Goal: Information Seeking & Learning: Check status

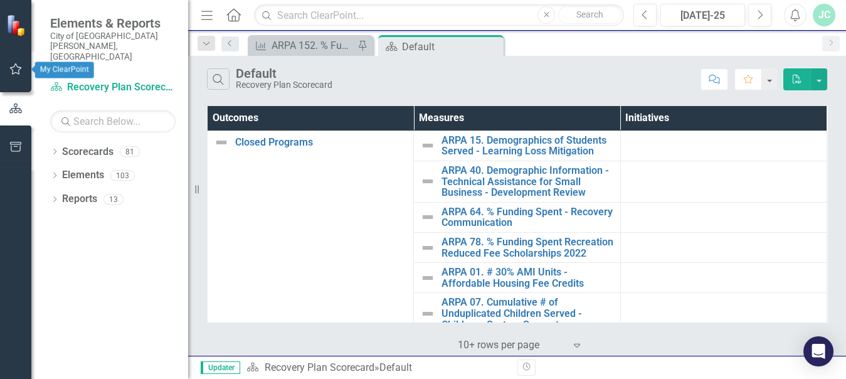
click at [19, 71] on icon "button" at bounding box center [15, 69] width 13 height 10
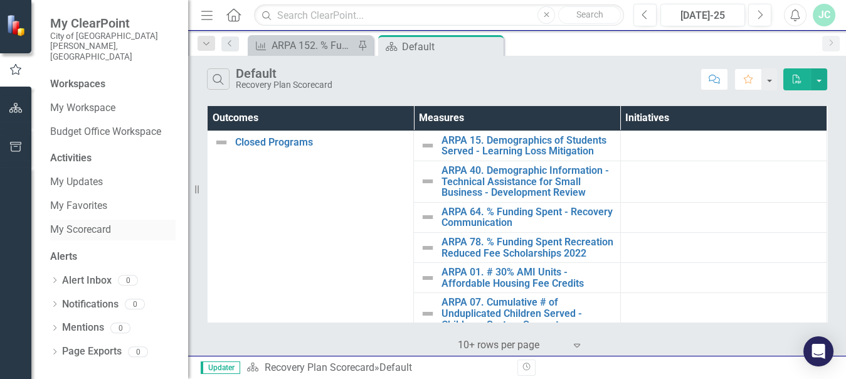
click at [95, 223] on link "My Scorecard" at bounding box center [112, 230] width 125 height 14
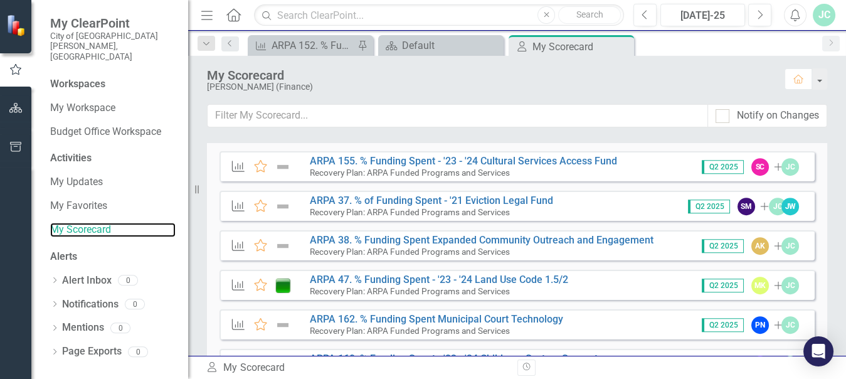
scroll to position [1420, 0]
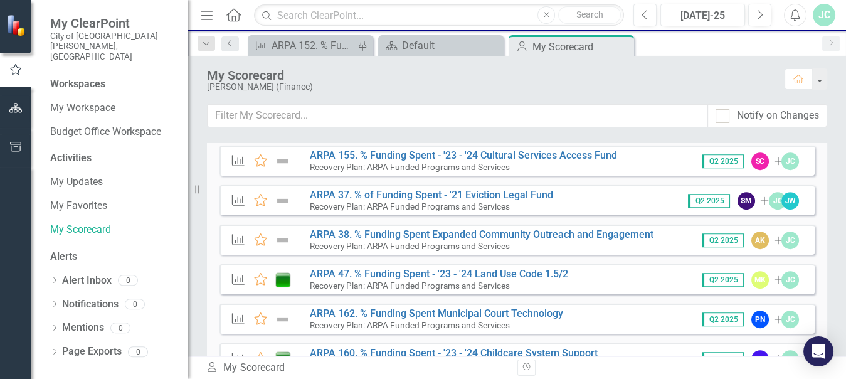
click at [634, 71] on div "My Scorecard" at bounding box center [489, 75] width 565 height 14
click at [449, 206] on small "Recovery Plan: ARPA Funded Programs and Services" at bounding box center [410, 206] width 200 height 10
click at [455, 197] on link "ARPA 37. % of Funding Spent - '21 Eviction Legal Fund" at bounding box center [431, 195] width 243 height 12
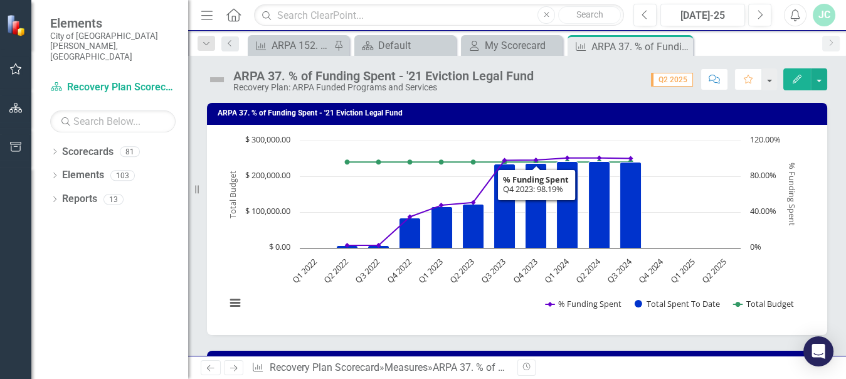
click at [641, 80] on div "Score: 0.00 Q2 2025 Completed Comment Favorite Edit" at bounding box center [683, 78] width 287 height 21
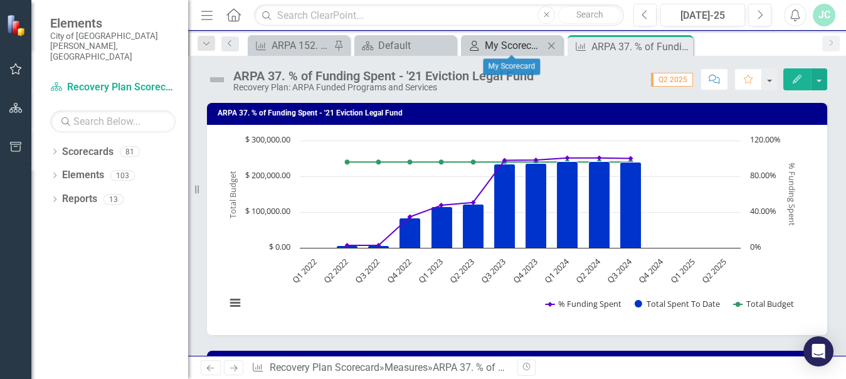
click at [477, 44] on icon "My Scorecard" at bounding box center [474, 46] width 13 height 10
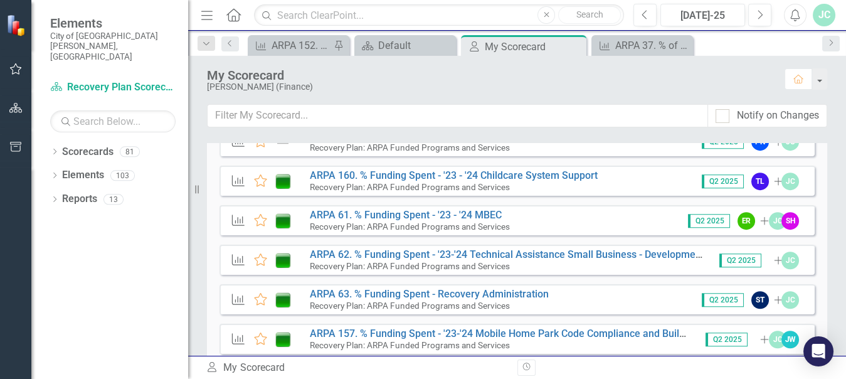
scroll to position [1564, 0]
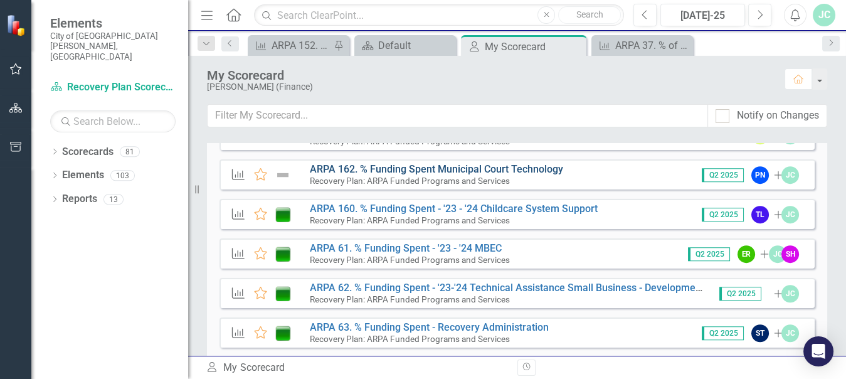
click at [508, 166] on link "ARPA 162. % Funding Spent Municipal Court Technology" at bounding box center [436, 169] width 253 height 12
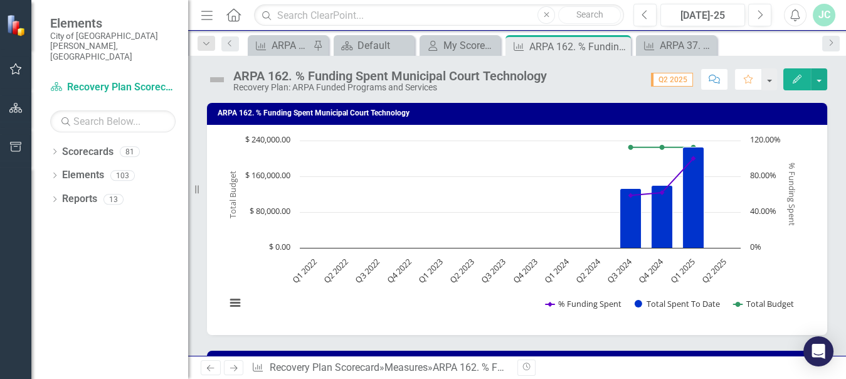
click at [763, 41] on div "Measure ARPA 152. % Funding Spent - '23-'24 Recreation Reduced Fee Scholarship …" at bounding box center [530, 45] width 570 height 20
click at [443, 43] on div "My Scorecard" at bounding box center [462, 46] width 38 height 16
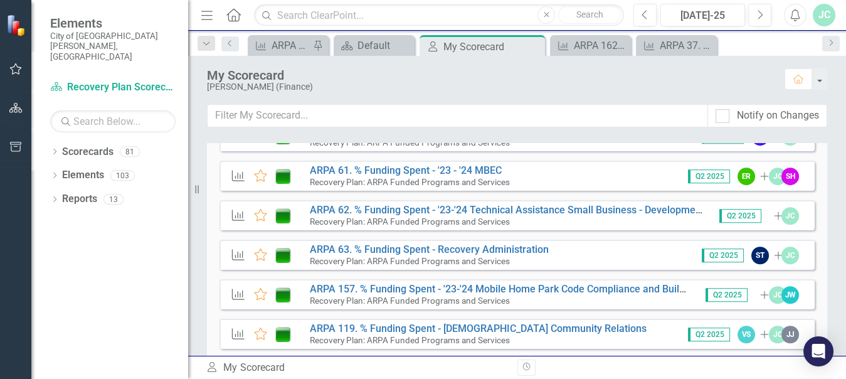
scroll to position [1681, 0]
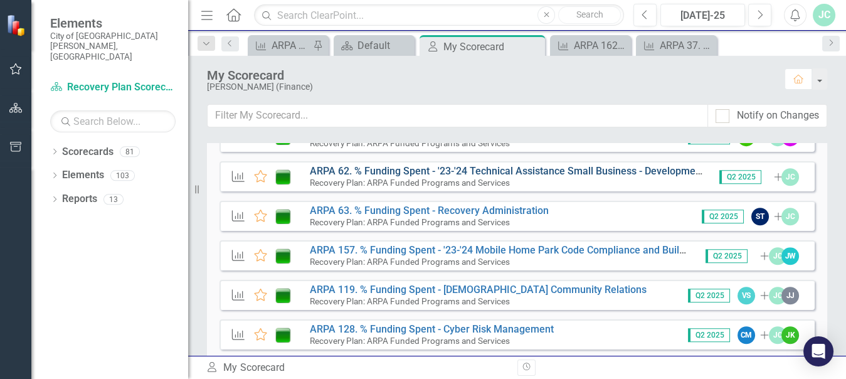
click at [466, 166] on link "ARPA 62. % Funding Spent - '23-'24 Technical Assistance Small Business - Develo…" at bounding box center [524, 171] width 429 height 12
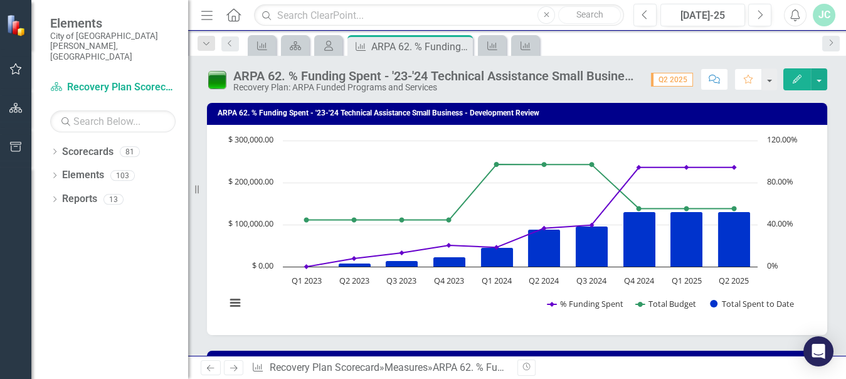
click at [598, 92] on div "Recovery Plan: ARPA Funded Programs and Services" at bounding box center [435, 87] width 405 height 9
click at [819, 78] on button "button" at bounding box center [819, 79] width 16 height 22
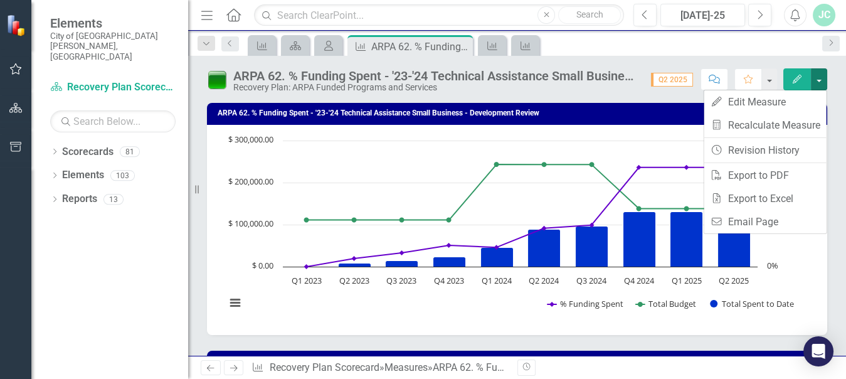
click at [607, 45] on div "Measure Scorecard My Scorecard Measure ARPA 62. % Funding Spent - '23-'24 Techn…" at bounding box center [530, 45] width 570 height 20
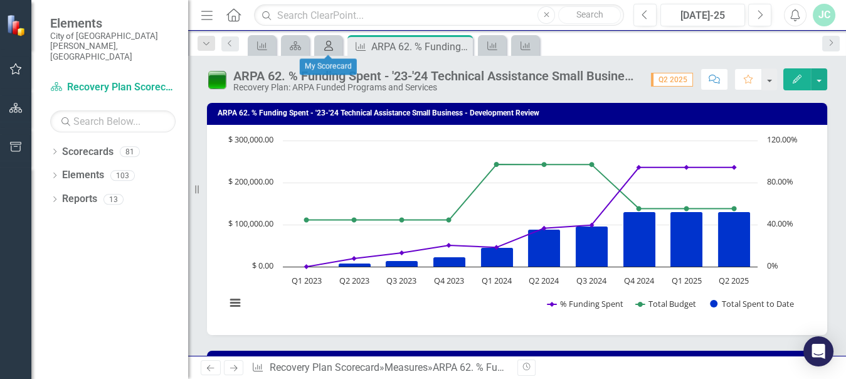
click at [320, 45] on div "My Scorecard" at bounding box center [326, 46] width 18 height 16
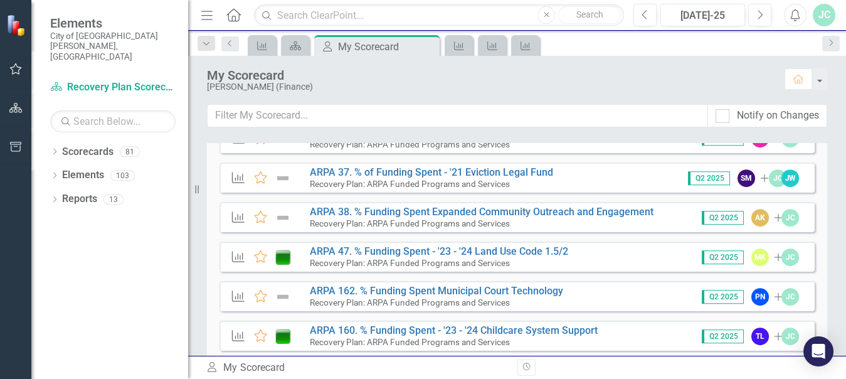
scroll to position [1354, 0]
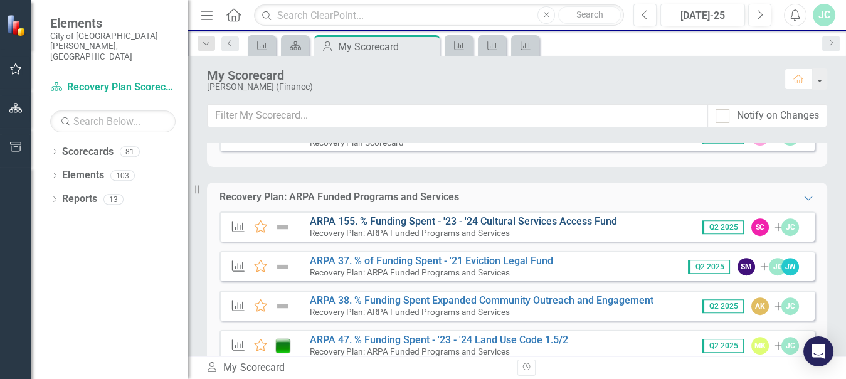
click at [538, 224] on link "ARPA 155. % Funding Spent - '23 - '24 Cultural Services Access Fund" at bounding box center [463, 221] width 307 height 12
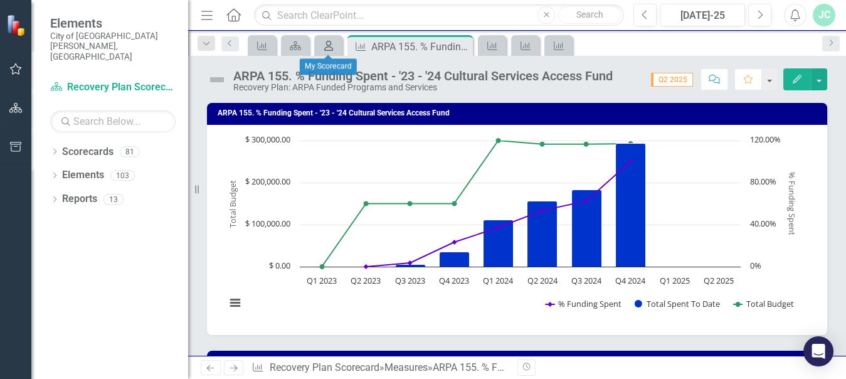
click at [320, 45] on div "My Scorecard" at bounding box center [326, 46] width 18 height 16
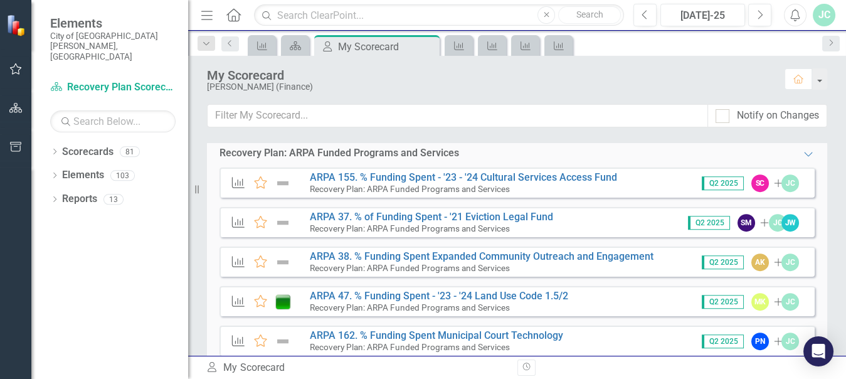
scroll to position [1509, 0]
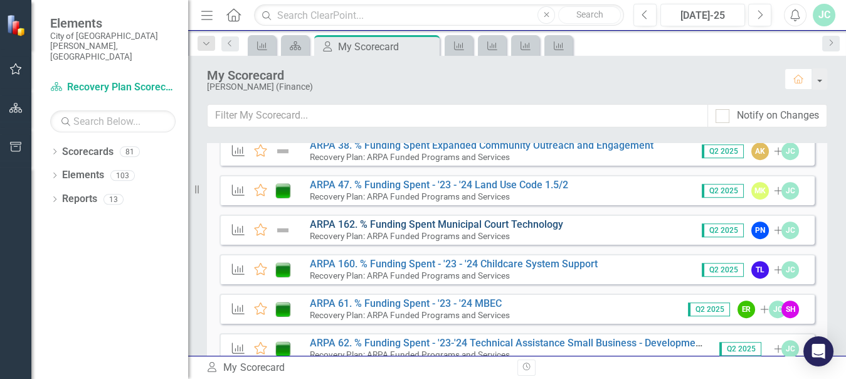
click at [476, 225] on link "ARPA 162. % Funding Spent Municipal Court Technology" at bounding box center [436, 224] width 253 height 12
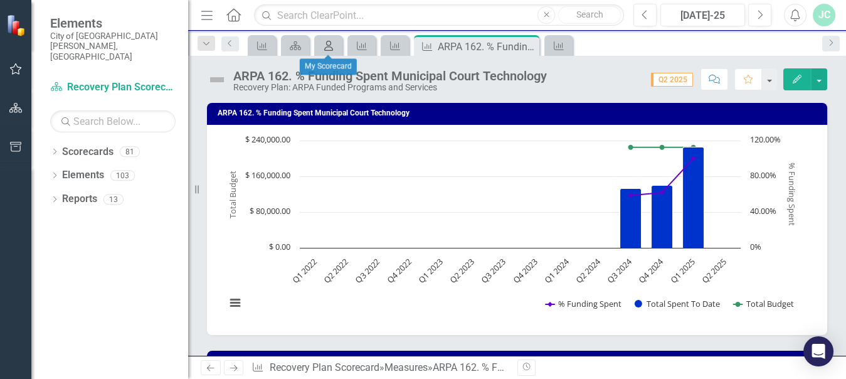
click at [327, 41] on icon at bounding box center [328, 46] width 9 height 10
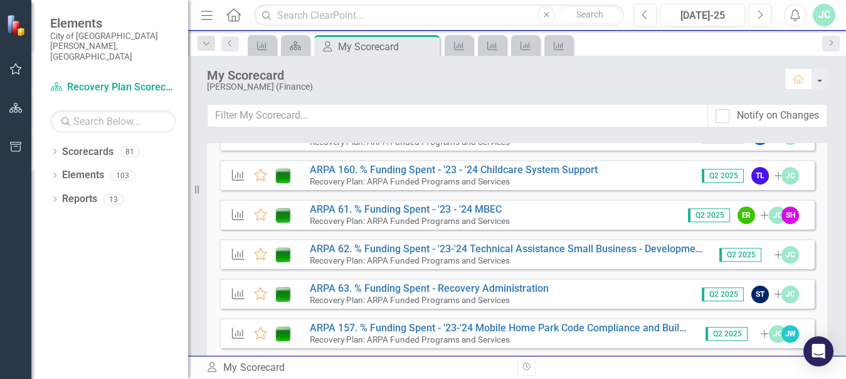
scroll to position [1614, 0]
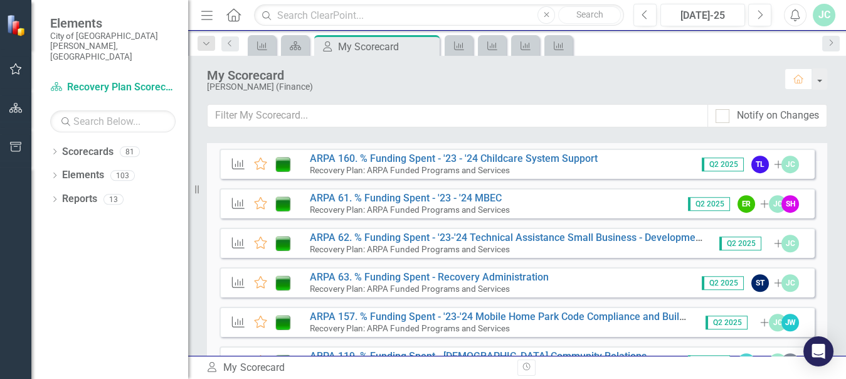
click at [653, 103] on div "My Scorecard [PERSON_NAME] (Finance) Home" at bounding box center [517, 80] width 658 height 48
click at [535, 319] on link "ARPA 157. % Funding Spent - '23-'24 Mobile Home Park Code Compliance and Buildi…" at bounding box center [529, 316] width 438 height 12
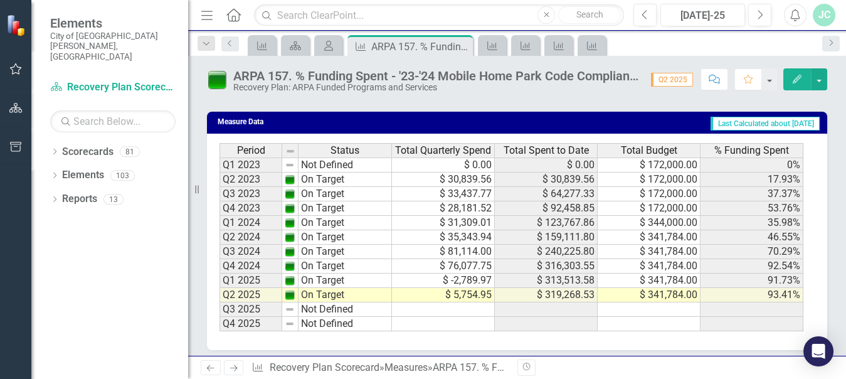
scroll to position [659, 0]
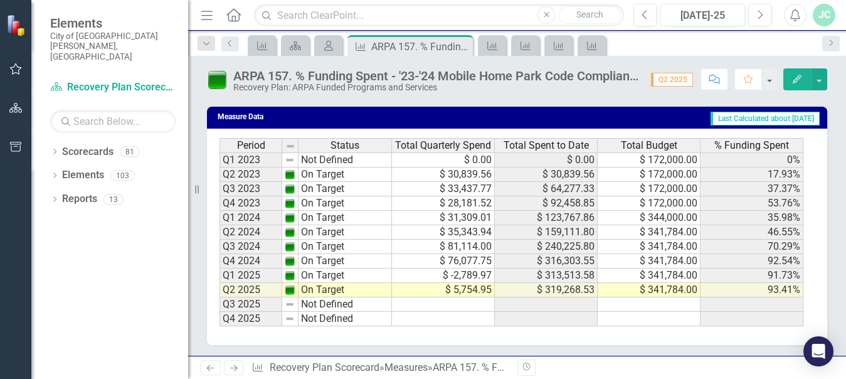
click at [592, 94] on div "ARPA 157. % Funding Spent - '23-'24 Mobile Home Park Code Compliance and Buildi…" at bounding box center [517, 206] width 658 height 300
click at [324, 46] on icon "My Scorecard" at bounding box center [328, 46] width 13 height 10
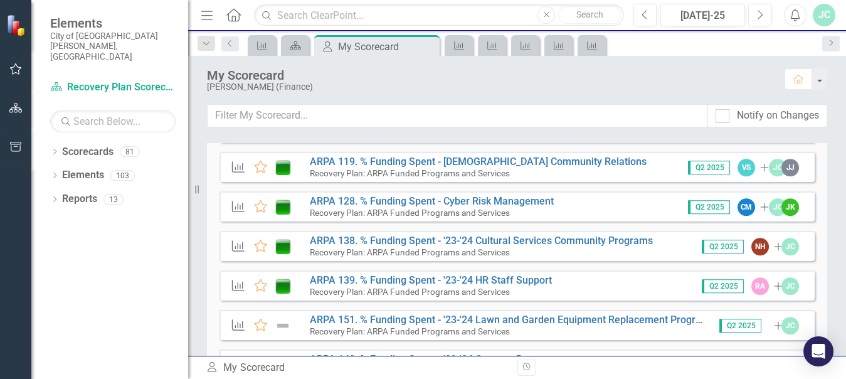
scroll to position [1814, 0]
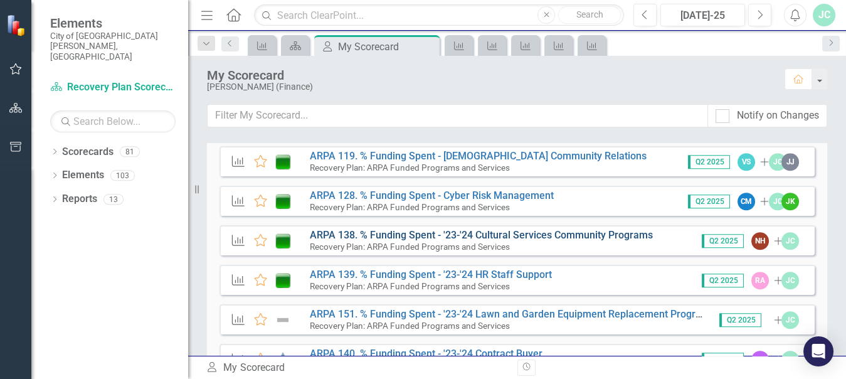
click at [500, 236] on link "ARPA 138. % Funding Spent - '23-'24 Cultural Services Community Programs" at bounding box center [481, 235] width 343 height 12
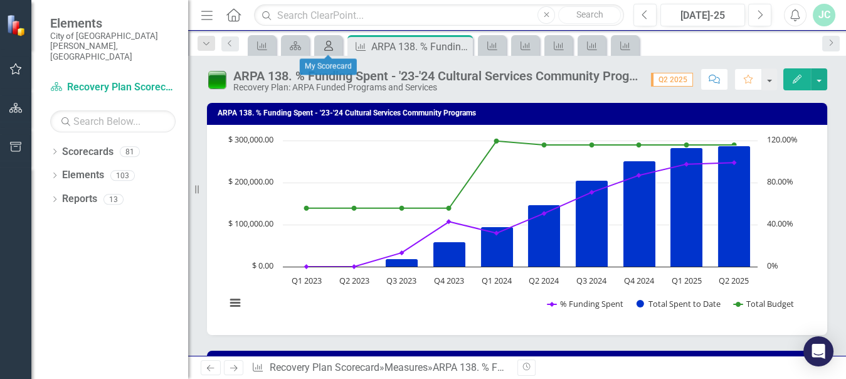
click at [325, 39] on div "My Scorecard" at bounding box center [326, 46] width 18 height 16
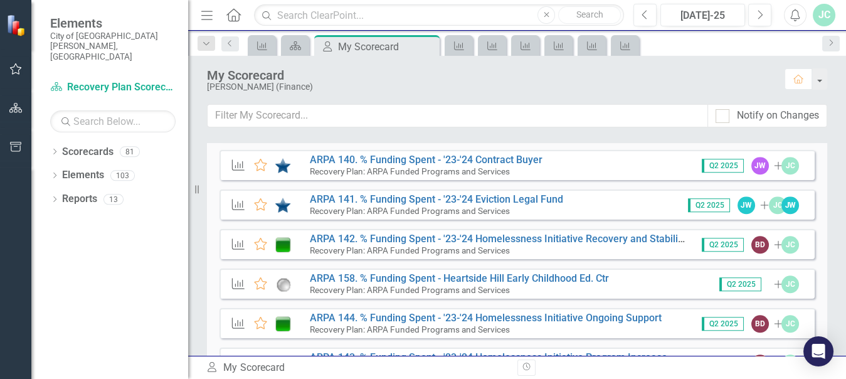
scroll to position [2019, 0]
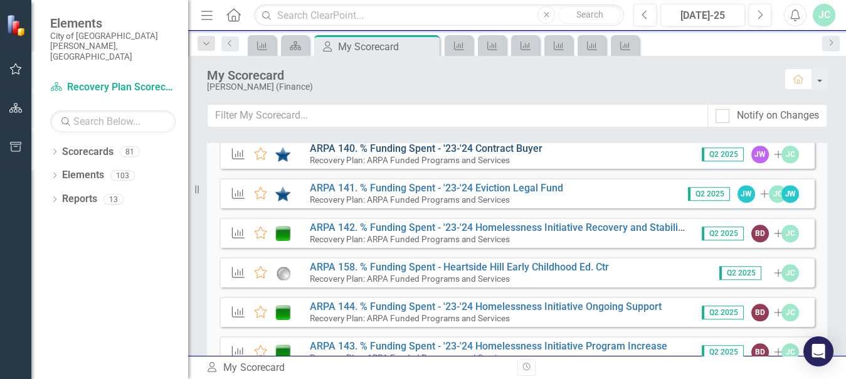
click at [417, 142] on link "ARPA 140. % Funding Spent - '23-'24 Contract Buyer" at bounding box center [426, 148] width 233 height 12
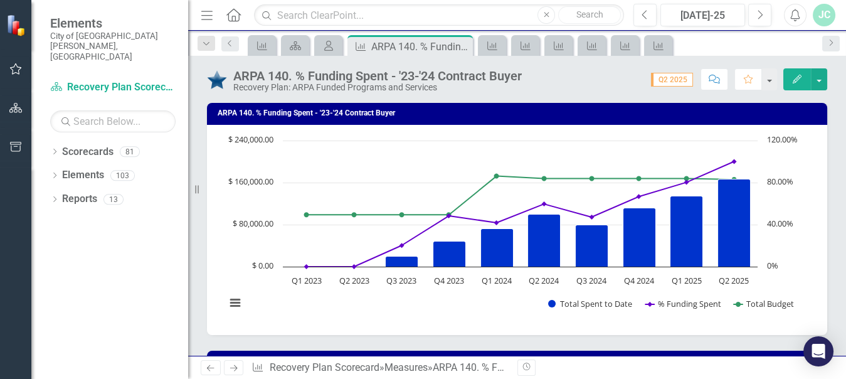
click at [577, 86] on div "Score: 0.00 Q2 2025 Completed Comment Favorite Edit" at bounding box center [677, 78] width 299 height 21
click at [327, 44] on icon at bounding box center [328, 46] width 9 height 10
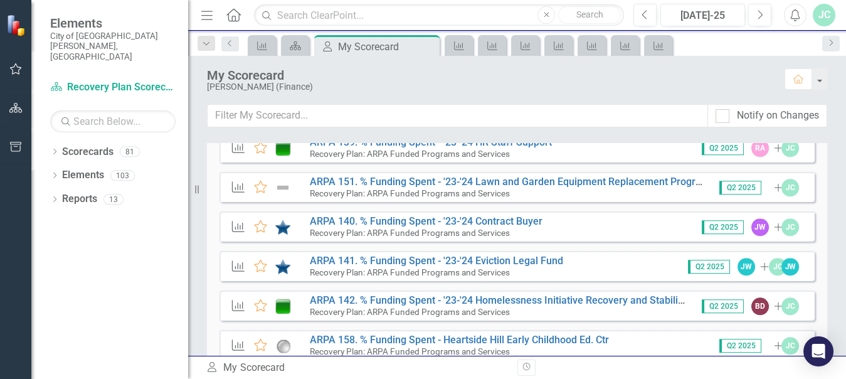
scroll to position [1891, 0]
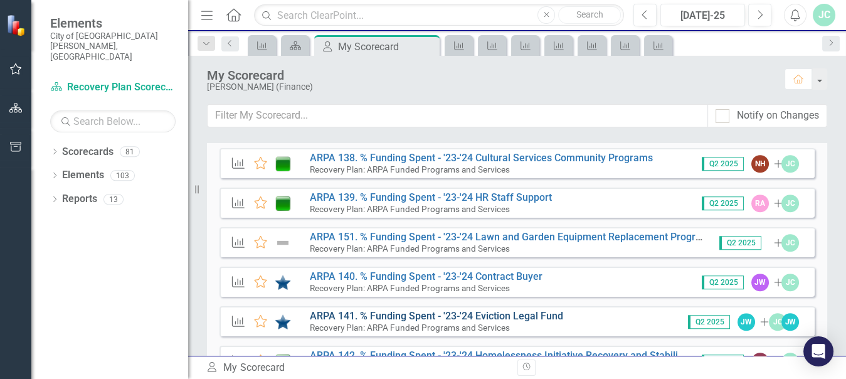
click at [479, 310] on link "ARPA 141. % Funding Spent - '23-'24 Eviction Legal Fund" at bounding box center [436, 316] width 253 height 12
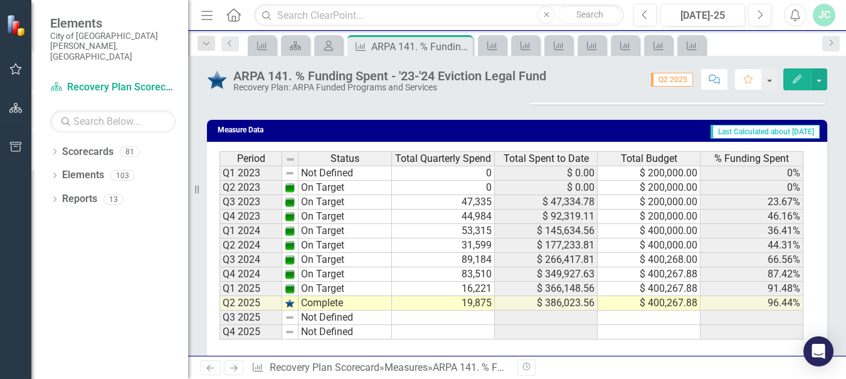
scroll to position [659, 0]
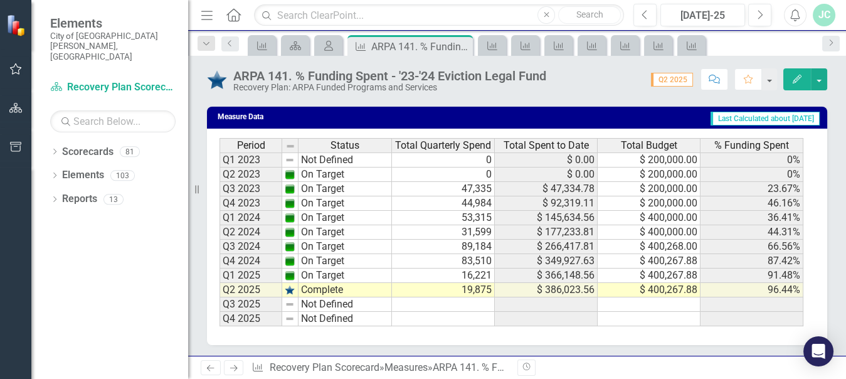
click at [554, 343] on div "Period Status Total Quarterly Spend Total Spent to Date Total Budget % Funding …" at bounding box center [517, 237] width 620 height 216
click at [327, 42] on icon "My Scorecard" at bounding box center [328, 46] width 13 height 10
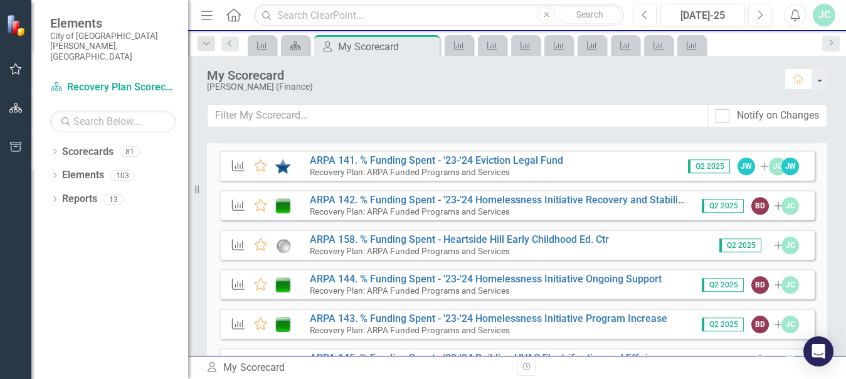
scroll to position [2064, 0]
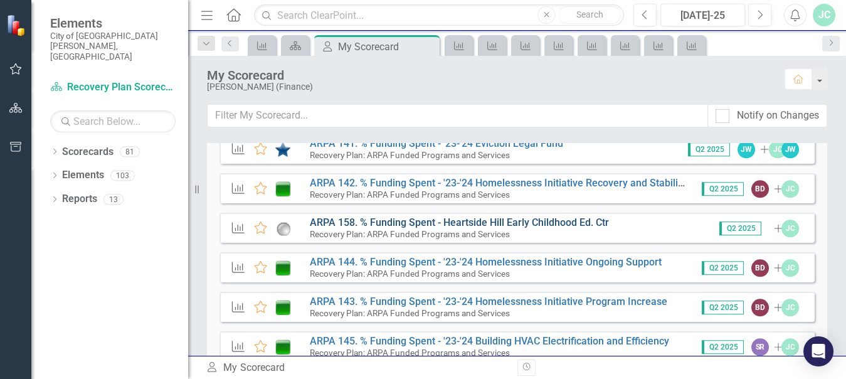
drag, startPoint x: 845, startPoint y: 322, endPoint x: 530, endPoint y: 219, distance: 330.9
click at [530, 219] on link "ARPA 158. % Funding Spent - Heartside Hill Early Childhood Ed. Ctr" at bounding box center [459, 222] width 299 height 12
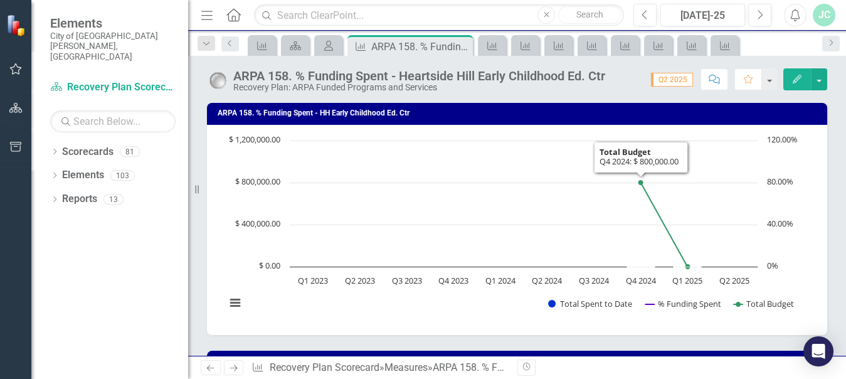
drag, startPoint x: 607, startPoint y: 71, endPoint x: 593, endPoint y: 71, distance: 14.4
click at [605, 71] on div "ARPA 158. % Funding Spent - Heartside Hill Early Childhood Ed. Ctr" at bounding box center [419, 76] width 372 height 14
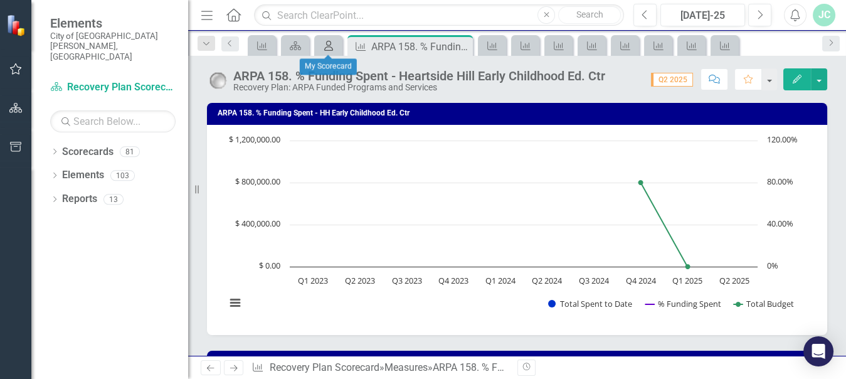
click at [333, 45] on icon "My Scorecard" at bounding box center [328, 46] width 13 height 10
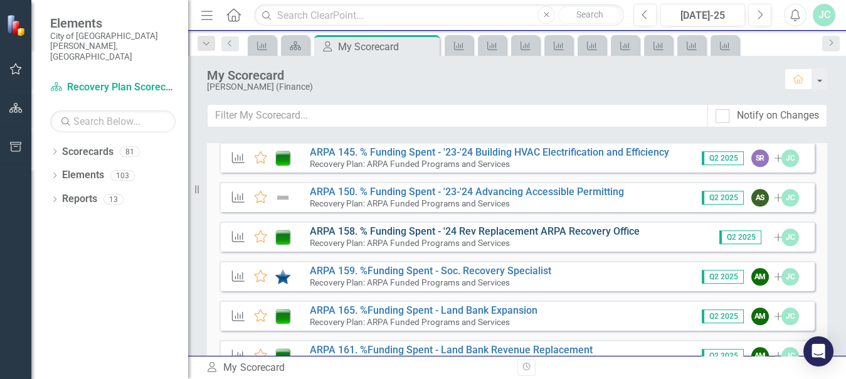
scroll to position [2258, 0]
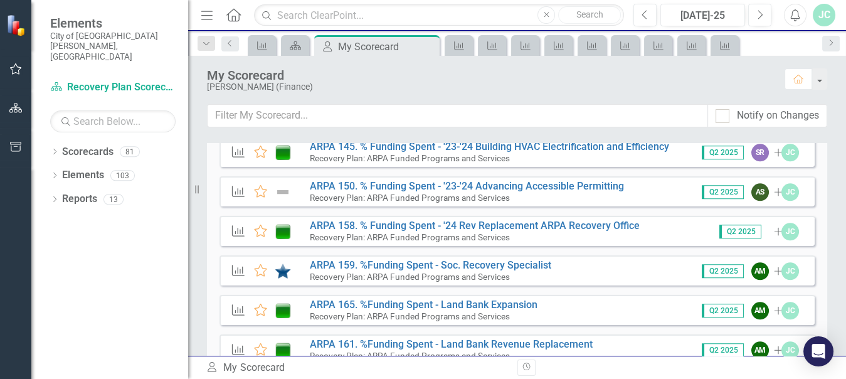
click at [478, 178] on div "Measure Favorite ARPA 150. % Funding Spent - '23-'24 Advancing Accessible Permi…" at bounding box center [516, 191] width 595 height 30
click at [478, 189] on link "ARPA 150. % Funding Spent - '23-'24 Advancing Accessible Permitting" at bounding box center [467, 186] width 314 height 12
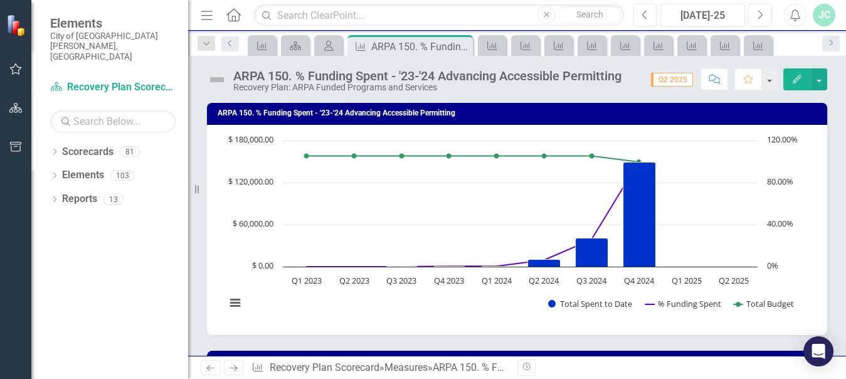
click at [611, 86] on div "Recovery Plan: ARPA Funded Programs and Services" at bounding box center [427, 87] width 388 height 9
click at [334, 49] on icon "My Scorecard" at bounding box center [328, 46] width 13 height 10
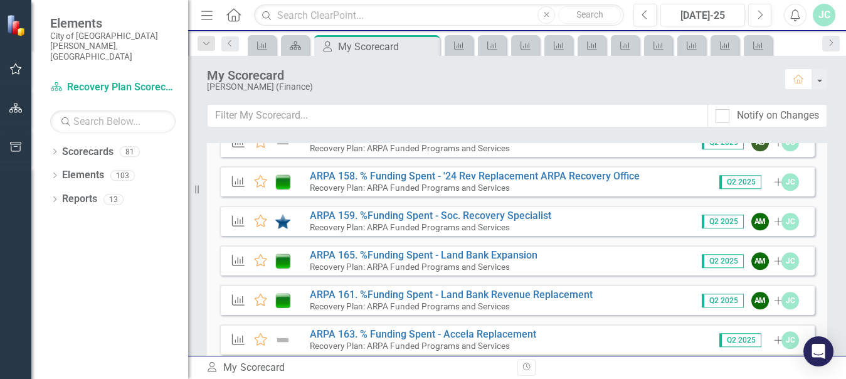
scroll to position [2335, 0]
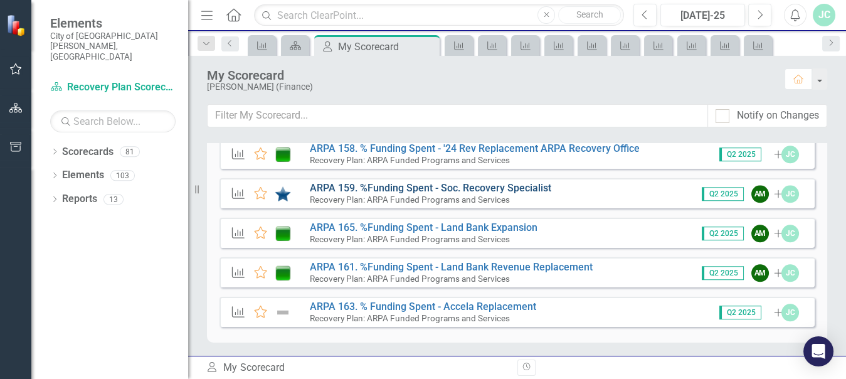
click at [413, 185] on link "ARPA 159. %Funding Spent - Soc. Recovery Specialist" at bounding box center [430, 188] width 241 height 12
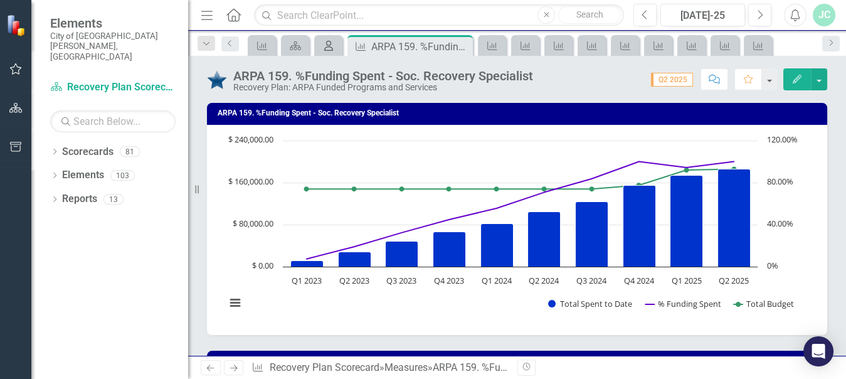
click at [327, 43] on icon "My Scorecard" at bounding box center [328, 46] width 13 height 10
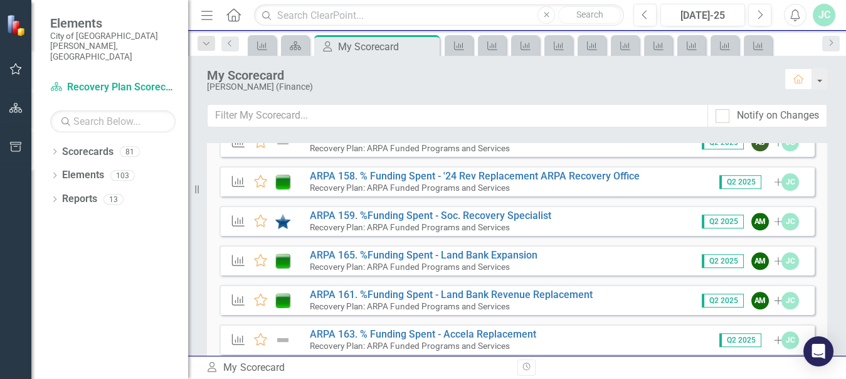
scroll to position [2330, 0]
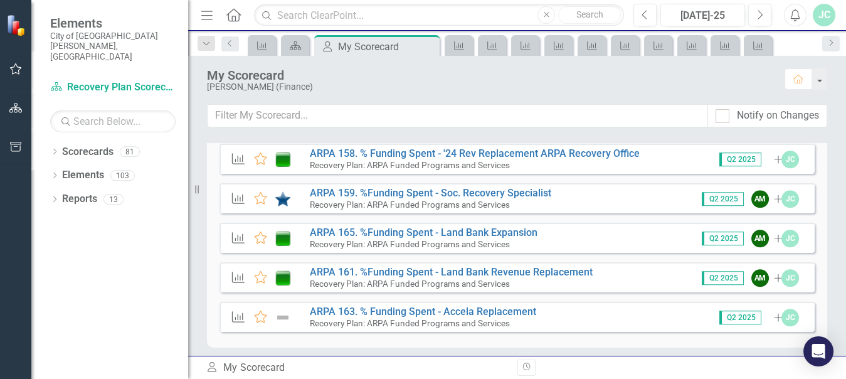
drag, startPoint x: 833, startPoint y: 148, endPoint x: 839, endPoint y: 185, distance: 37.6
click at [833, 152] on div "Recovery Plan Scorecard Expanded Measure Favorite ARPA 06. % Funding Spent Affo…" at bounding box center [517, 249] width 658 height 213
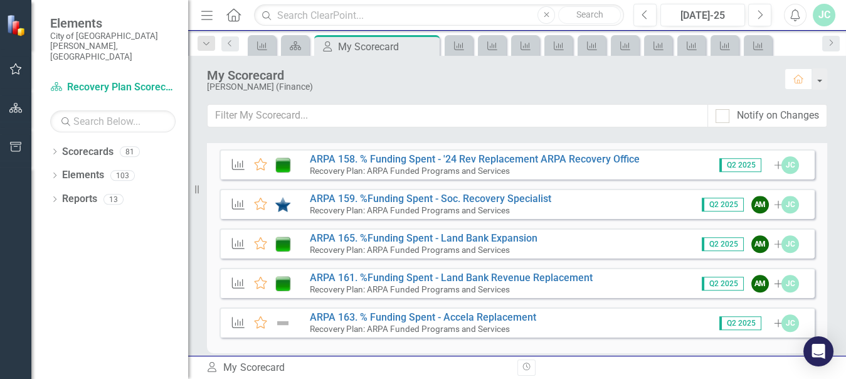
scroll to position [2335, 0]
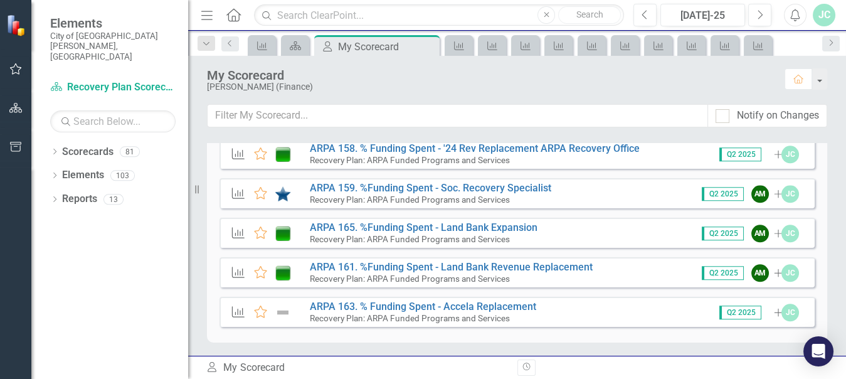
click at [826, 223] on div "Recovery Plan Scorecard Expanded Measure Favorite ARPA 06. % Funding Spent Affo…" at bounding box center [517, 249] width 658 height 213
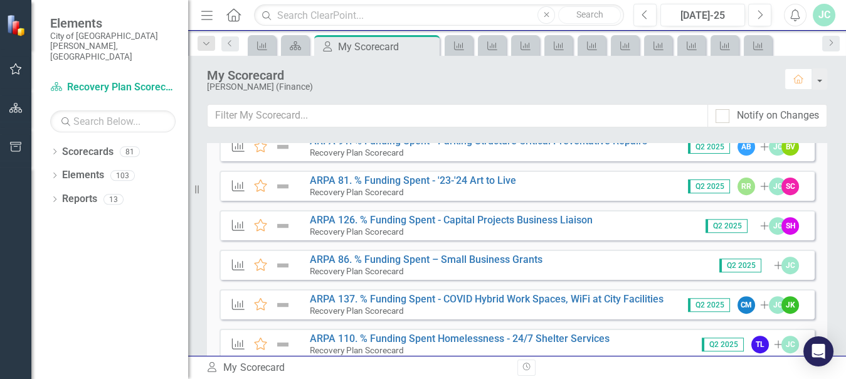
scroll to position [838, 0]
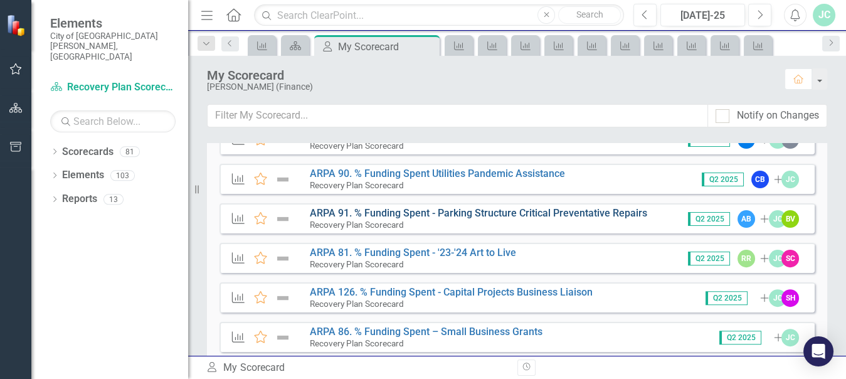
click at [480, 214] on link "ARPA 91. % Funding Spent - Parking Structure Critical Preventative Repairs" at bounding box center [478, 213] width 337 height 12
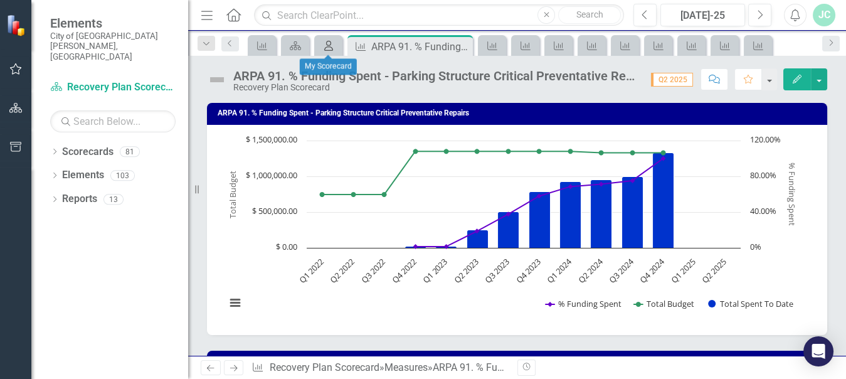
click at [327, 43] on icon "My Scorecard" at bounding box center [328, 46] width 13 height 10
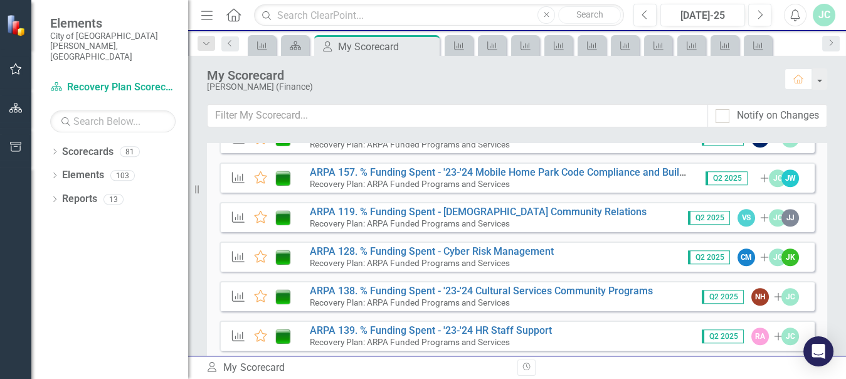
scroll to position [1737, 0]
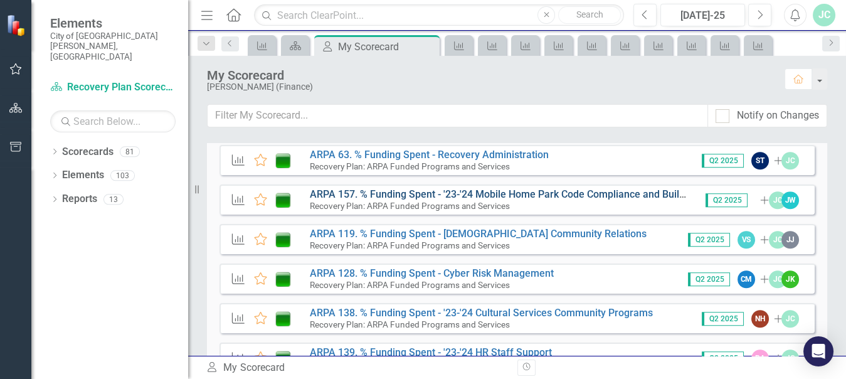
click at [495, 196] on link "ARPA 157. % Funding Spent - '23-'24 Mobile Home Park Code Compliance and Buildi…" at bounding box center [529, 194] width 438 height 12
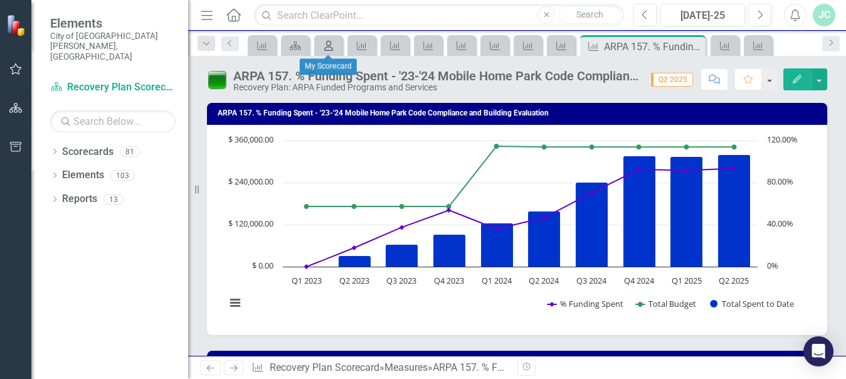
click at [330, 45] on icon "My Scorecard" at bounding box center [328, 46] width 13 height 10
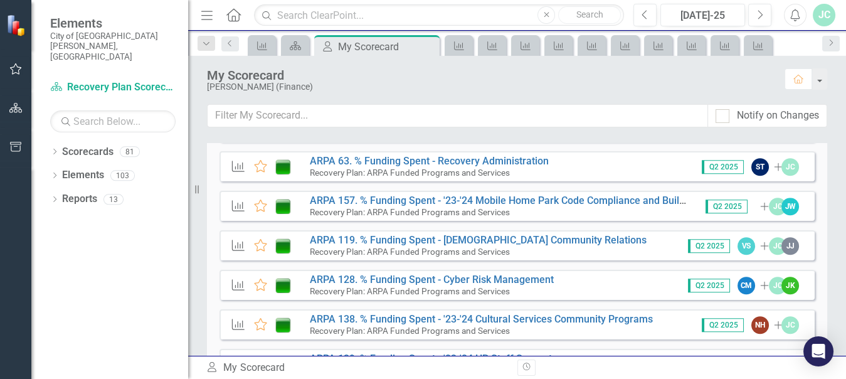
scroll to position [1681, 0]
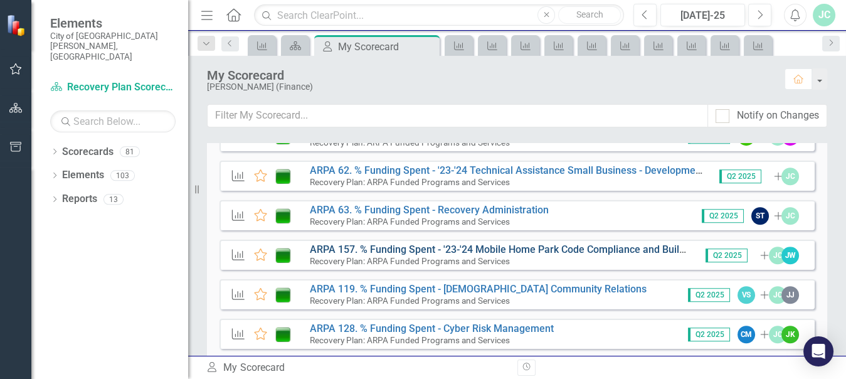
drag, startPoint x: 839, startPoint y: 293, endPoint x: 483, endPoint y: 251, distance: 358.5
click at [483, 251] on link "ARPA 157. % Funding Spent - '23-'24 Mobile Home Park Code Compliance and Buildi…" at bounding box center [529, 249] width 438 height 12
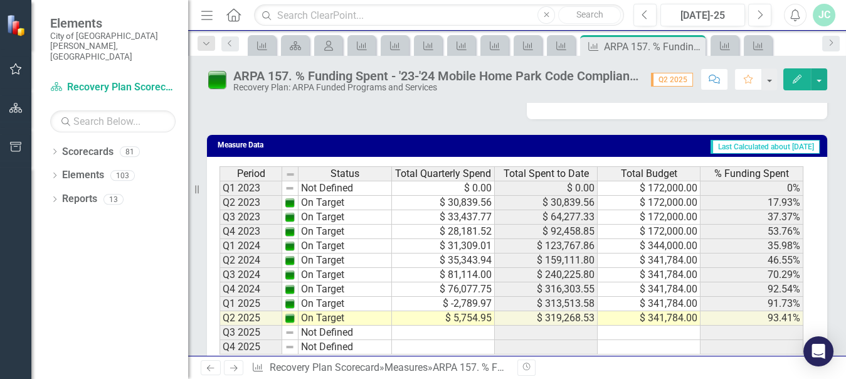
scroll to position [659, 0]
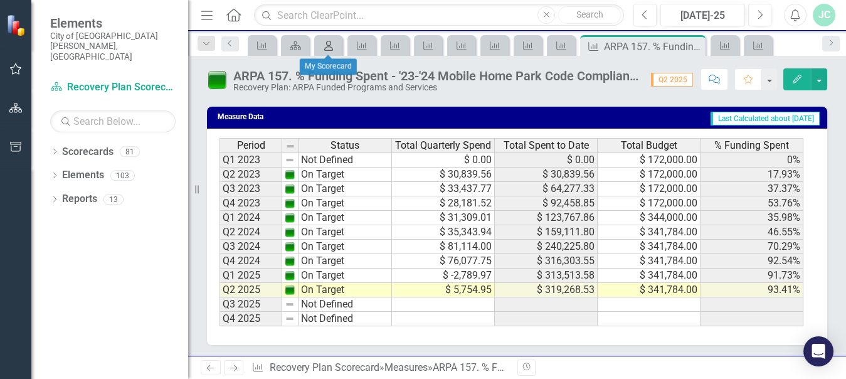
click at [329, 38] on div "My Scorecard" at bounding box center [326, 46] width 18 height 16
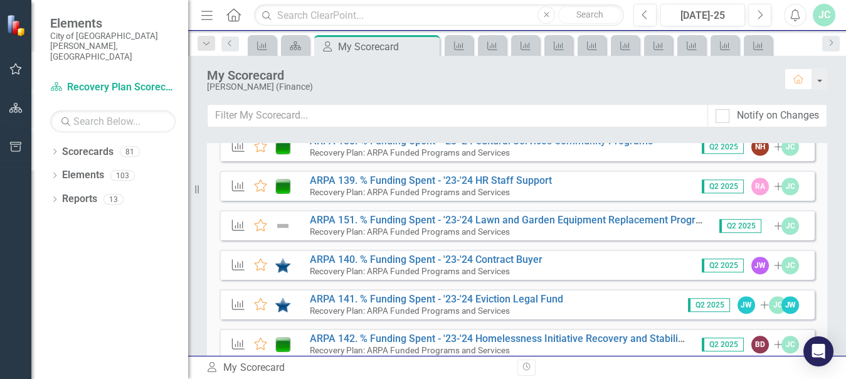
scroll to position [1914, 0]
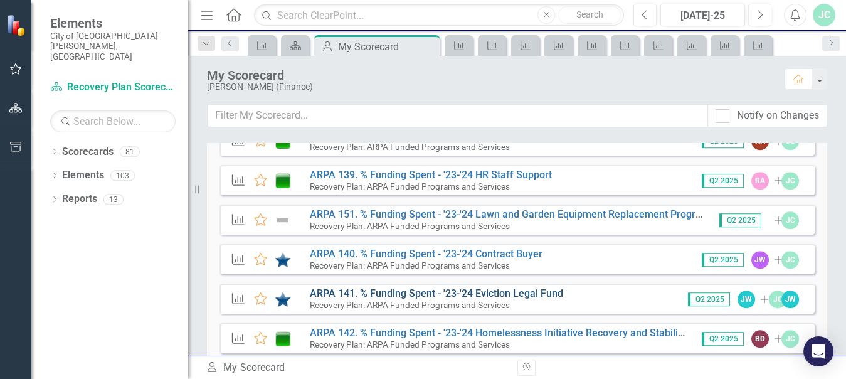
click at [512, 294] on link "ARPA 141. % Funding Spent - '23-'24 Eviction Legal Fund" at bounding box center [436, 293] width 253 height 12
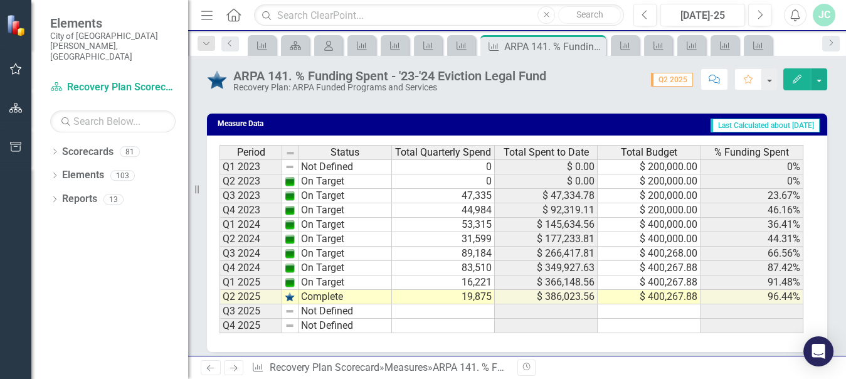
scroll to position [655, 0]
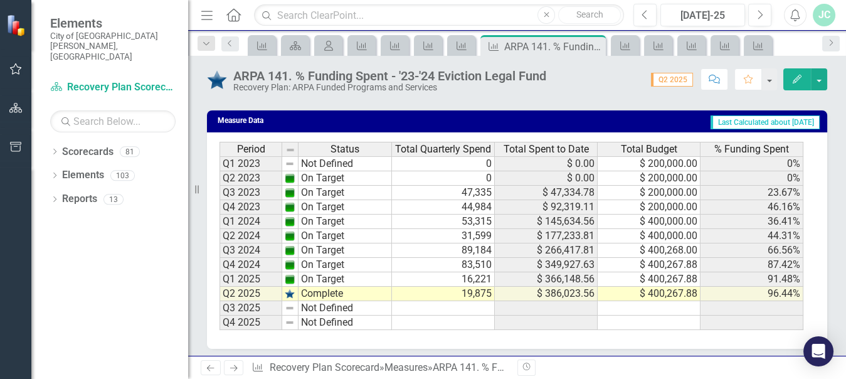
click at [577, 80] on div "Score: 0.00 Q2 2025 Completed Comment Favorite Edit" at bounding box center [689, 78] width 275 height 21
click at [324, 39] on div "My Scorecard" at bounding box center [326, 46] width 18 height 16
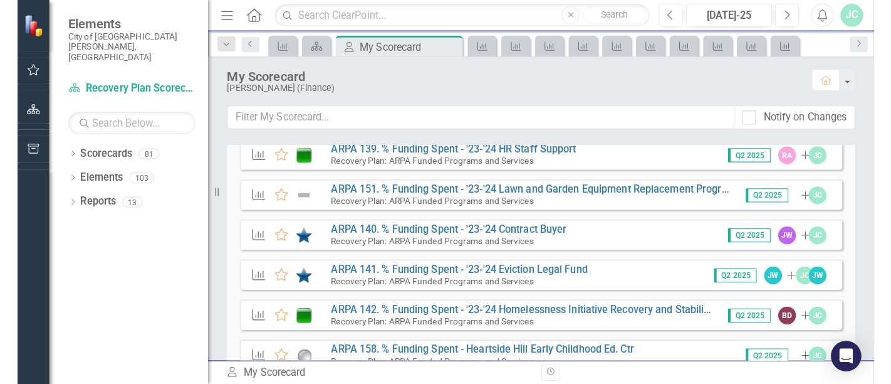
scroll to position [1997, 0]
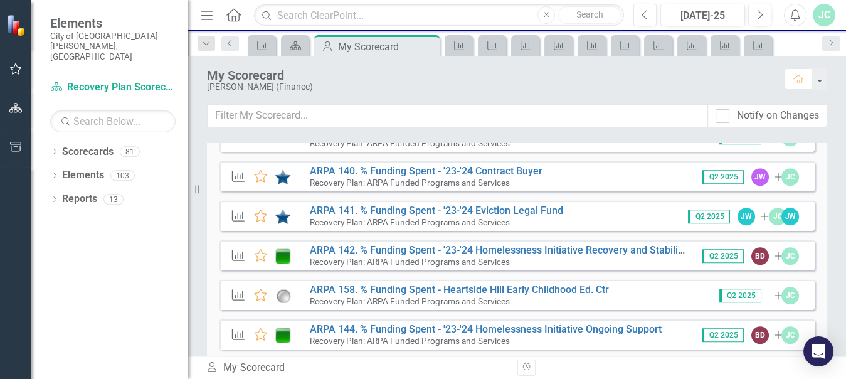
click at [712, 350] on div "Measure Favorite ARPA 155. % Funding Spent - '23 - '24 Cultural Services Access…" at bounding box center [516, 125] width 595 height 1112
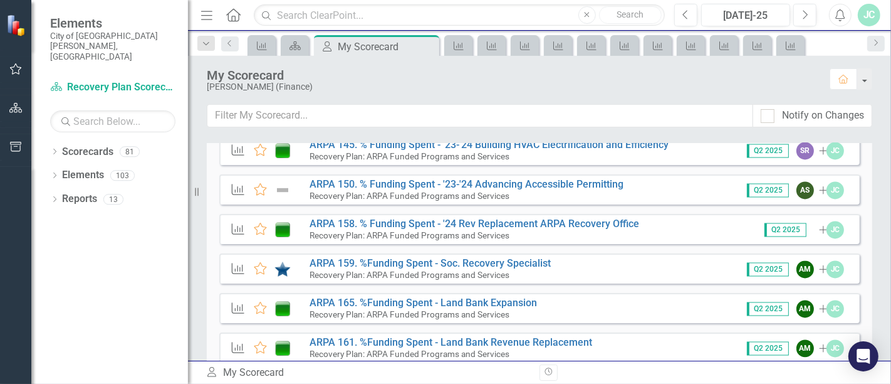
scroll to position [2244, 0]
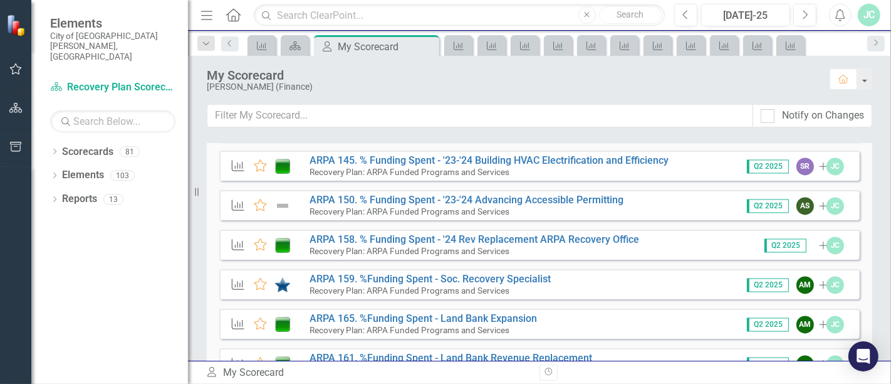
click at [513, 168] on div "Recovery Plan: ARPA Funded Programs and Services" at bounding box center [489, 171] width 359 height 11
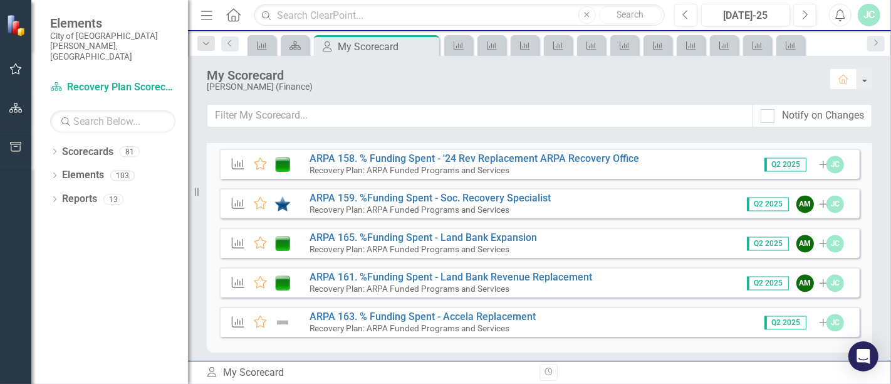
scroll to position [2330, 0]
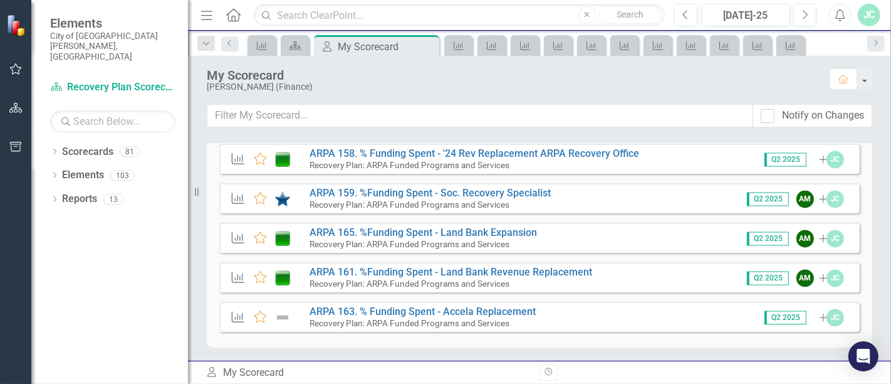
click at [845, 19] on div "JC" at bounding box center [869, 15] width 23 height 23
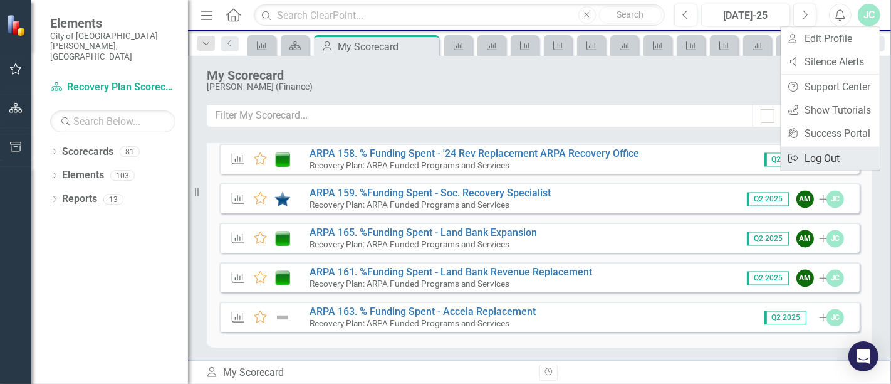
click at [835, 158] on link "Logout Log Out" at bounding box center [830, 158] width 99 height 23
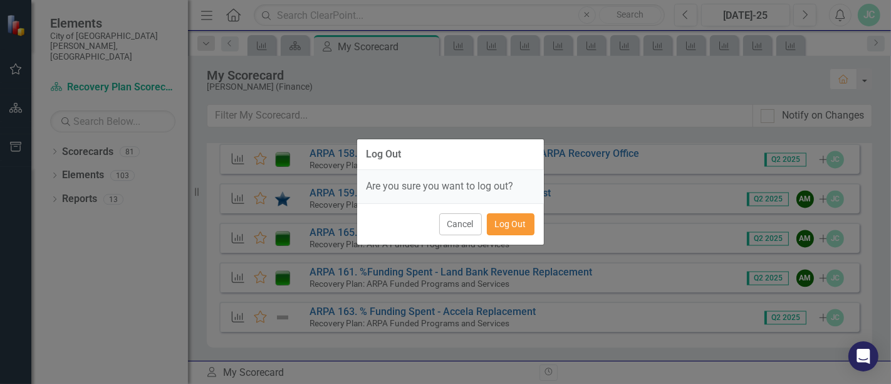
click at [515, 223] on button "Log Out" at bounding box center [511, 224] width 48 height 22
